Goal: Task Accomplishment & Management: Manage account settings

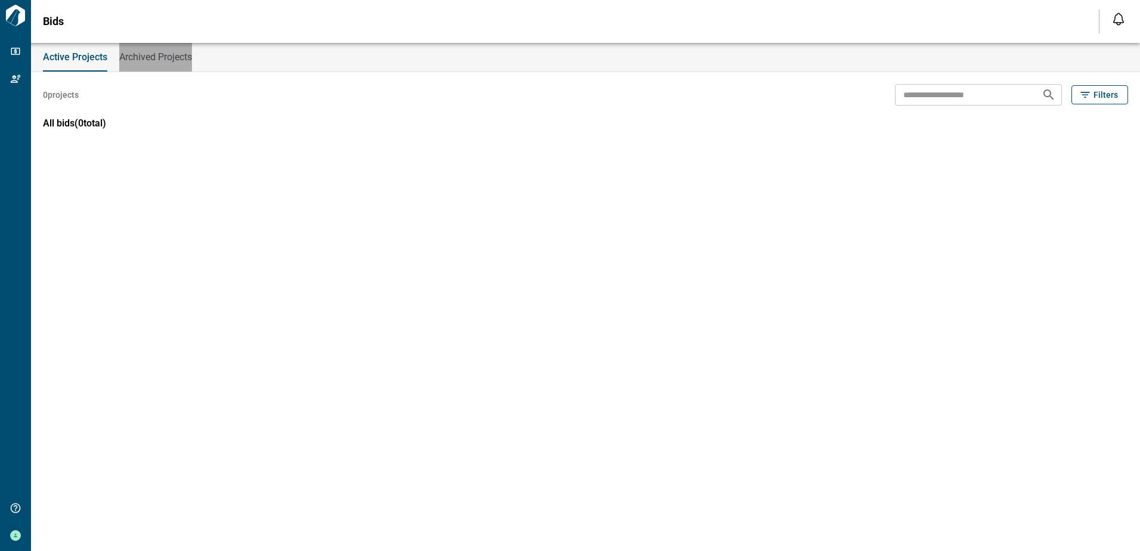
click at [140, 59] on span "Archived Projects" at bounding box center [155, 57] width 73 height 12
click at [82, 52] on span "Active Projects" at bounding box center [74, 57] width 62 height 12
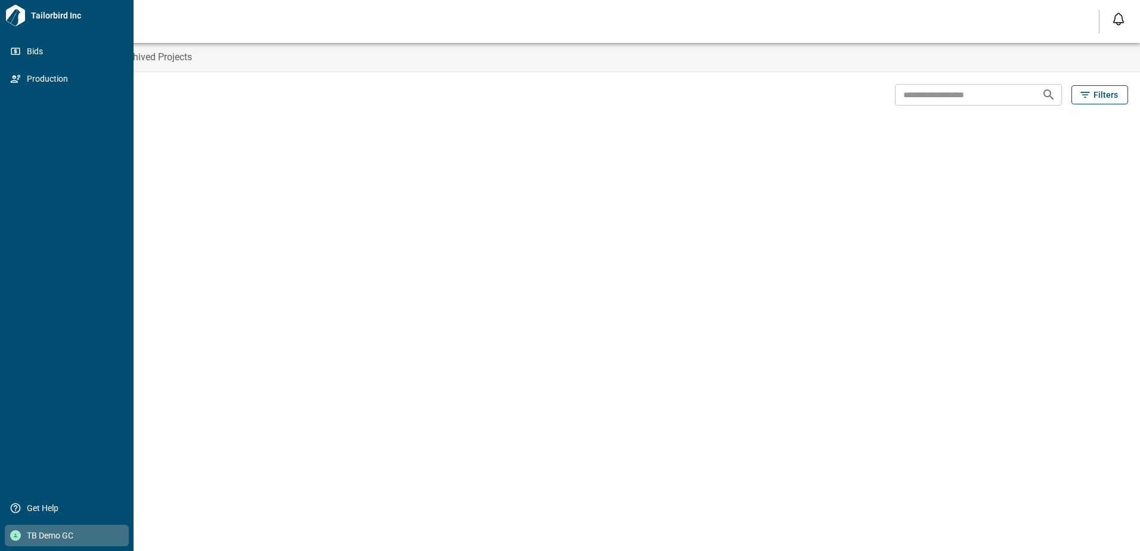
click at [54, 529] on div "TB Demo GC" at bounding box center [67, 535] width 124 height 21
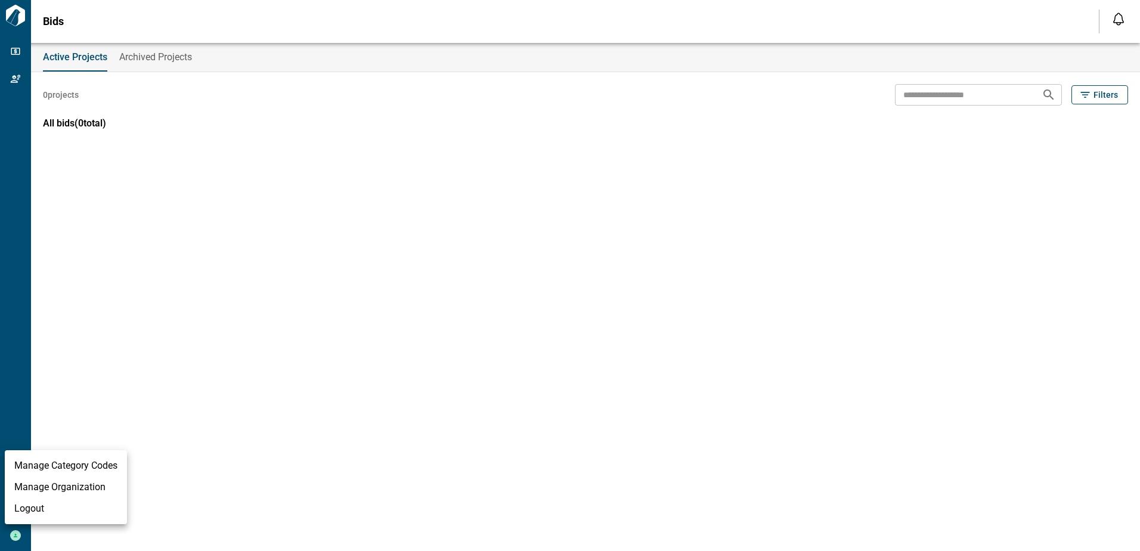
click at [51, 508] on li "Logout" at bounding box center [66, 508] width 122 height 21
